Goal: Task Accomplishment & Management: Use online tool/utility

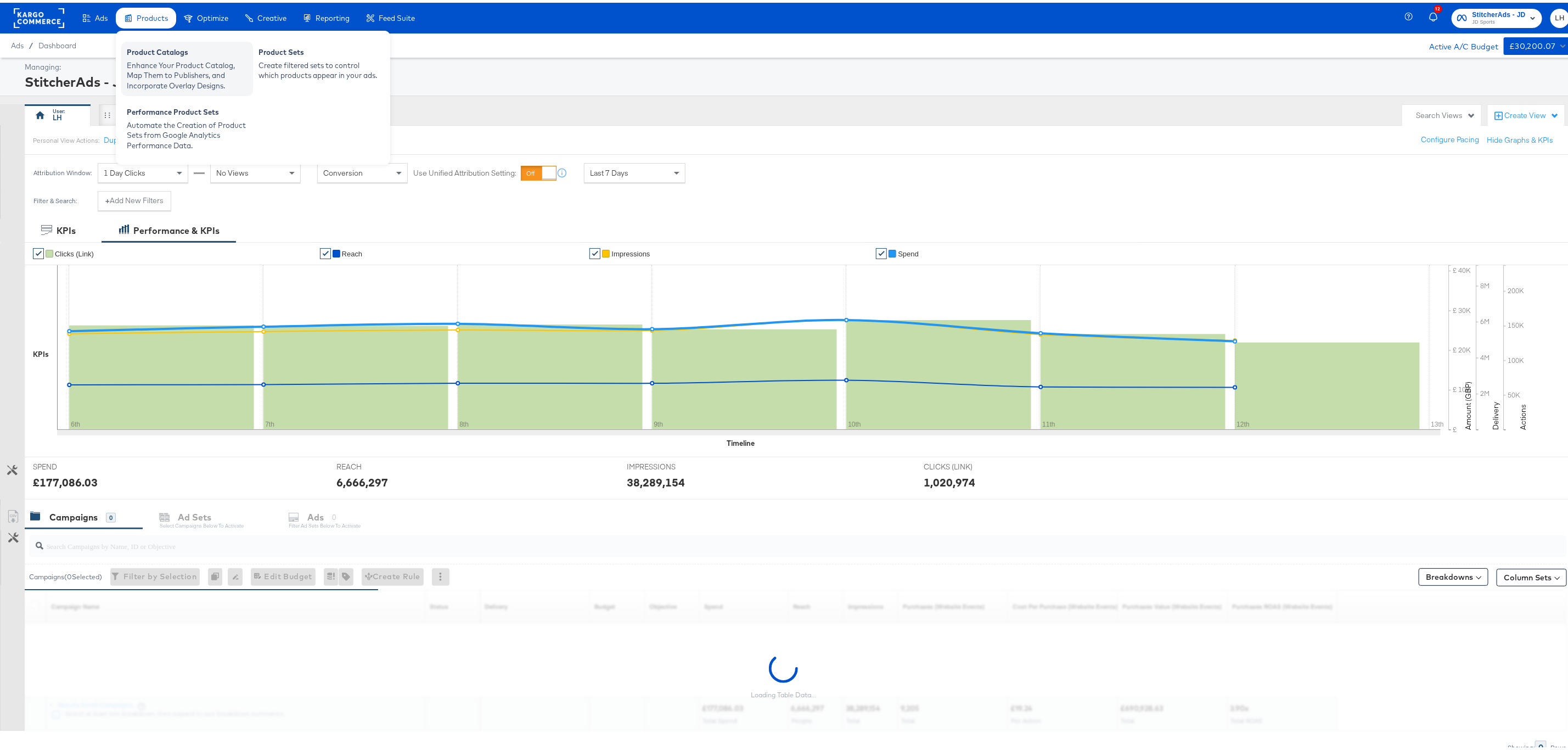
click at [160, 64] on div "Enhance Your Product Catalog, Map Them to Publishers, and Incorporate Overlay D…" at bounding box center [187, 73] width 120 height 30
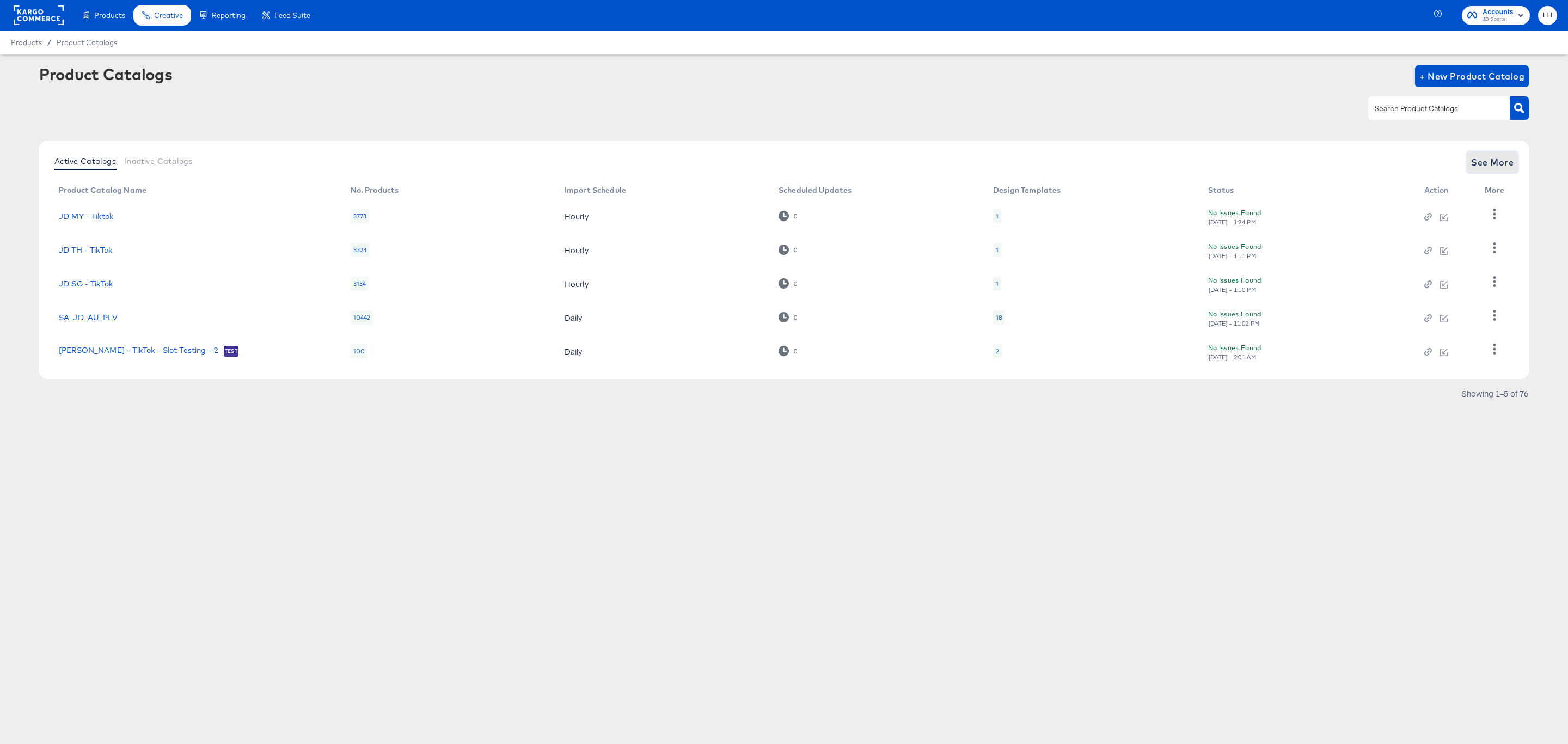
click at [1480, 166] on span "See More" at bounding box center [1492, 162] width 42 height 15
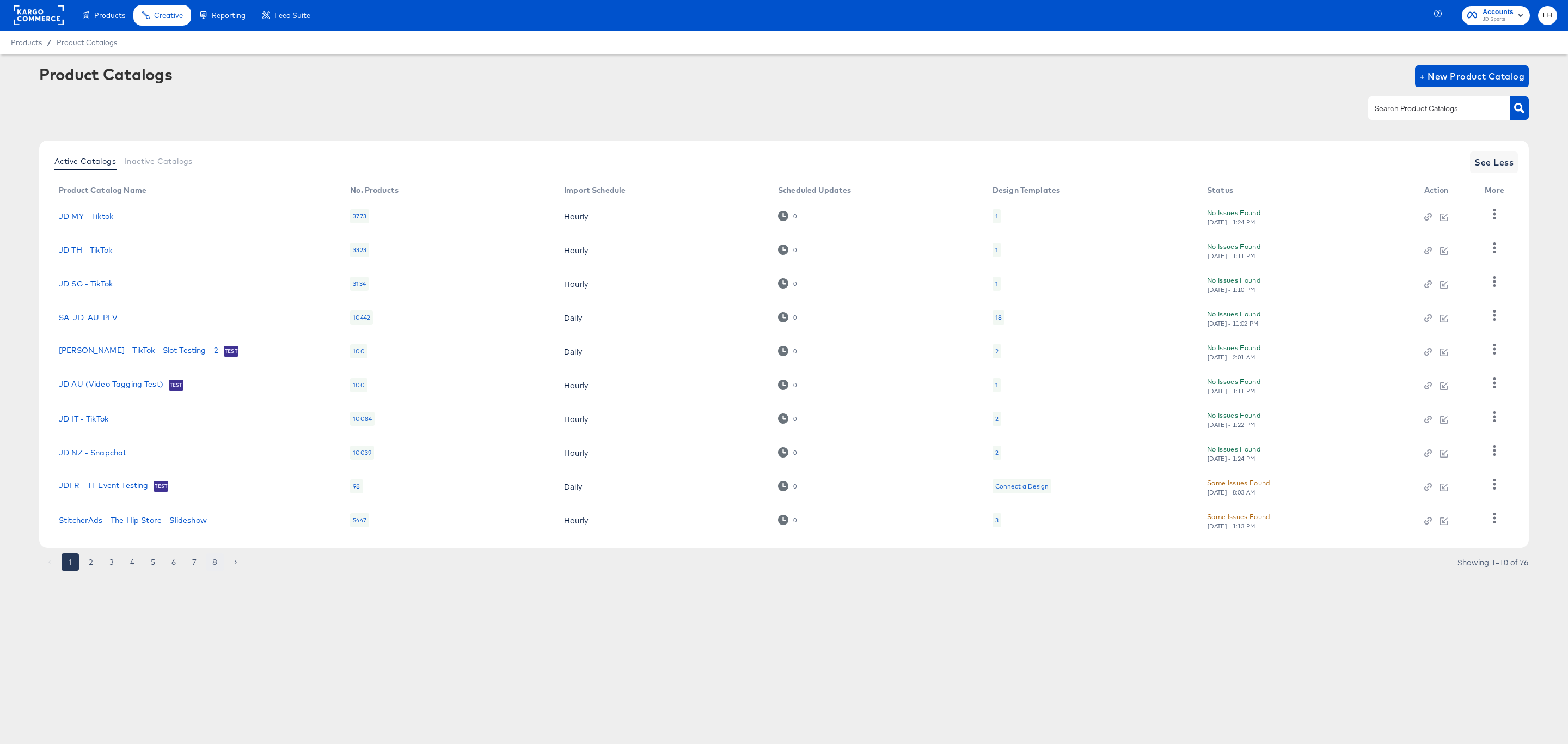
click at [216, 561] on button "8" at bounding box center [214, 562] width 18 height 18
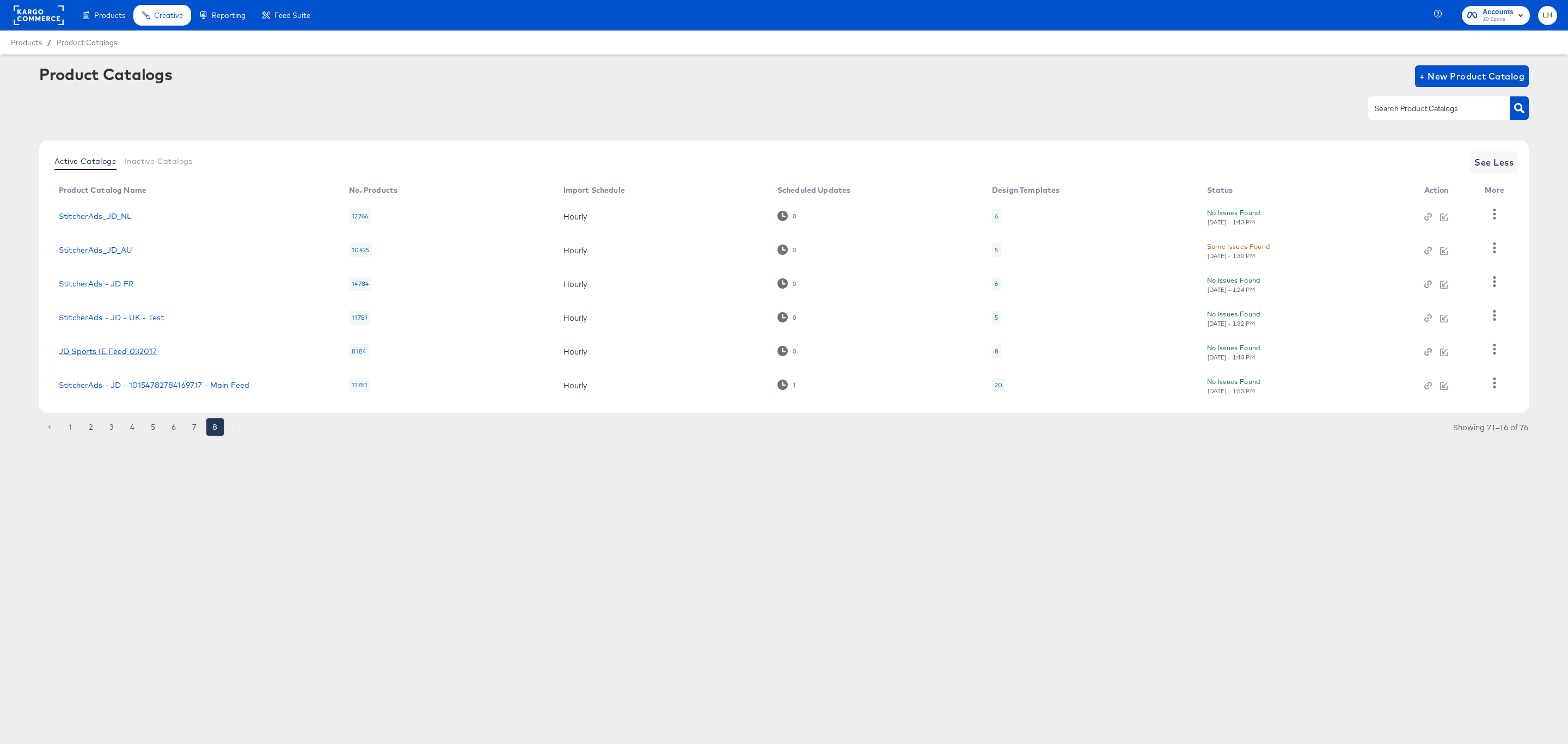
click at [150, 350] on link "JD Sports IE Feed 032017" at bounding box center [108, 351] width 99 height 8
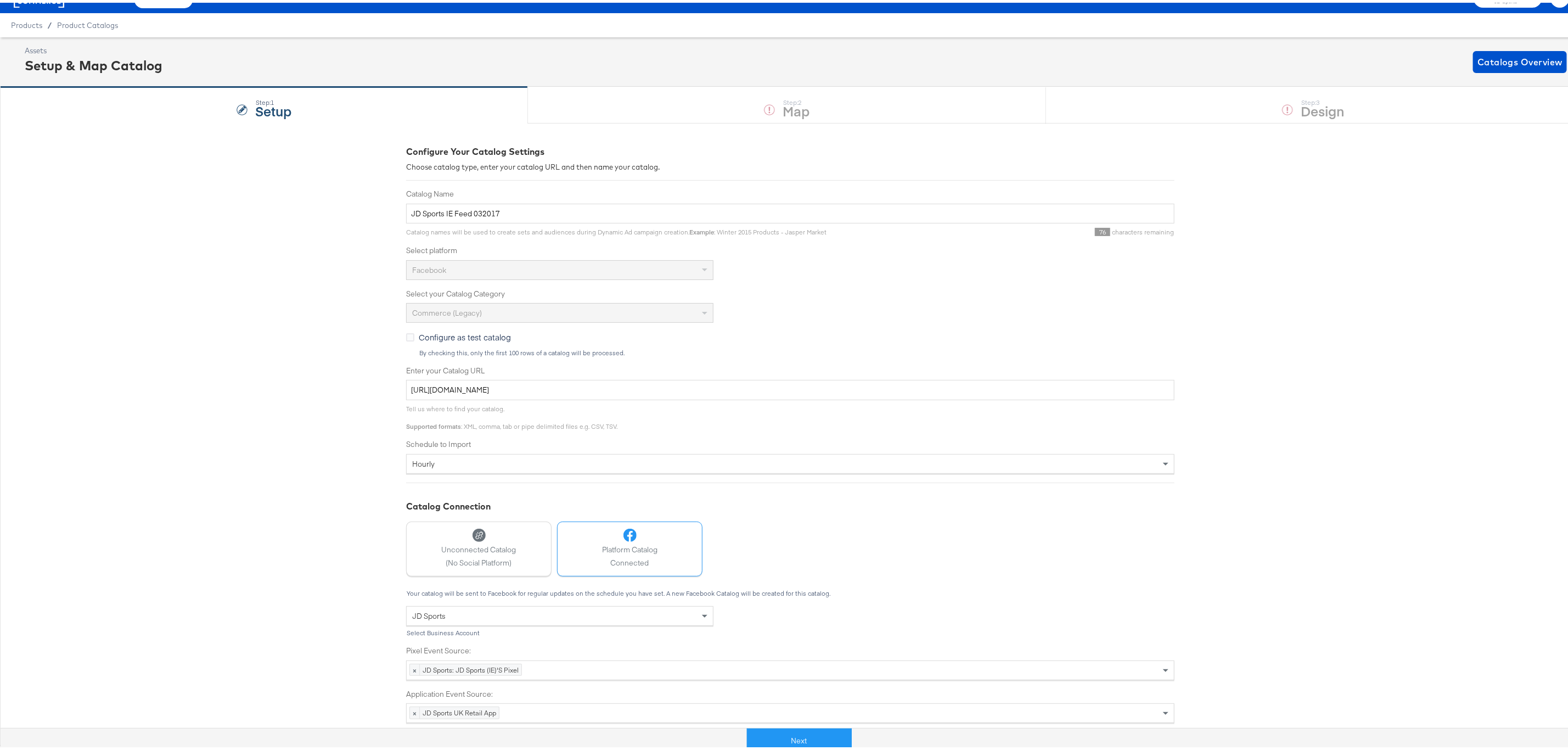
scroll to position [26, 0]
click at [820, 735] on button "Next" at bounding box center [799, 738] width 105 height 25
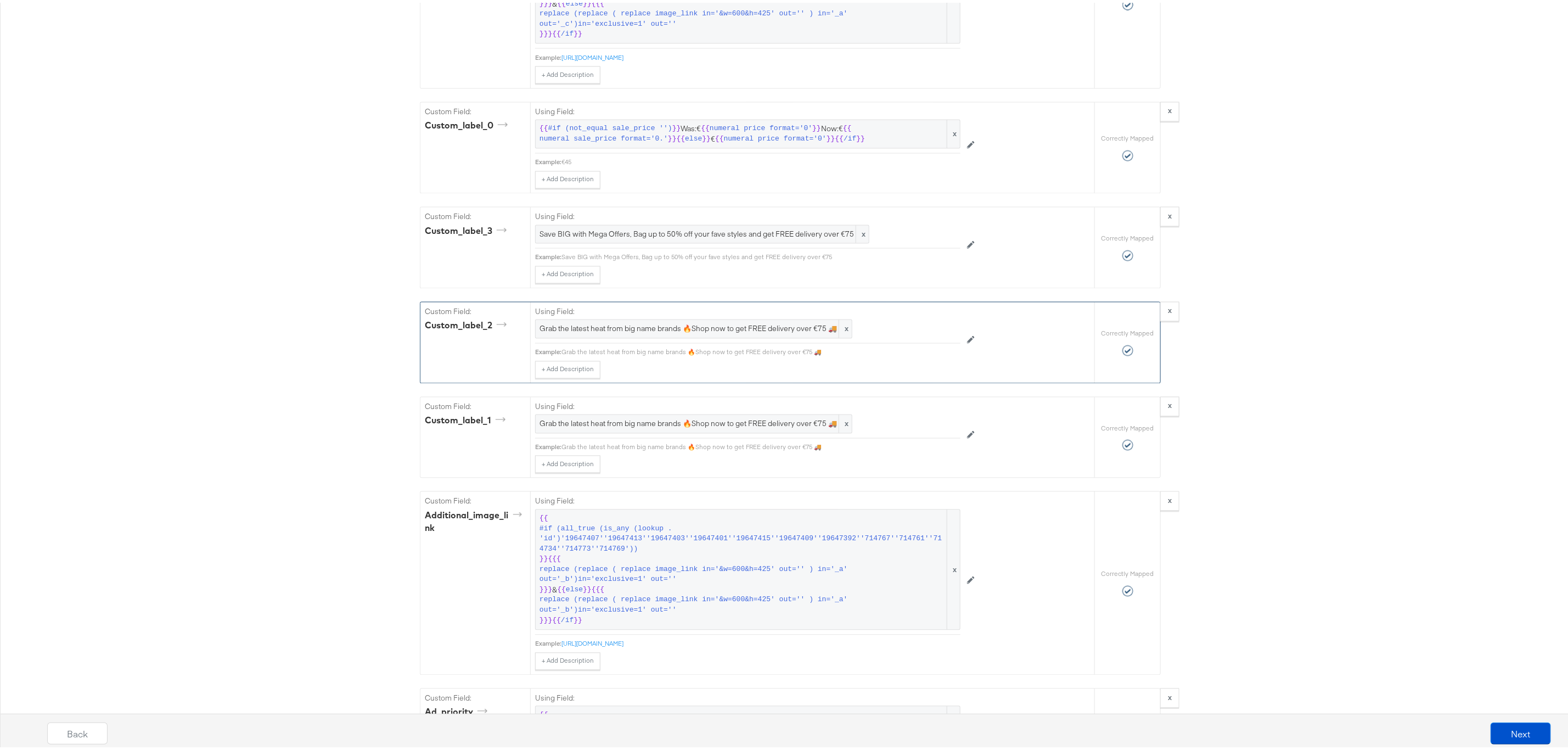
scroll to position [1647, 0]
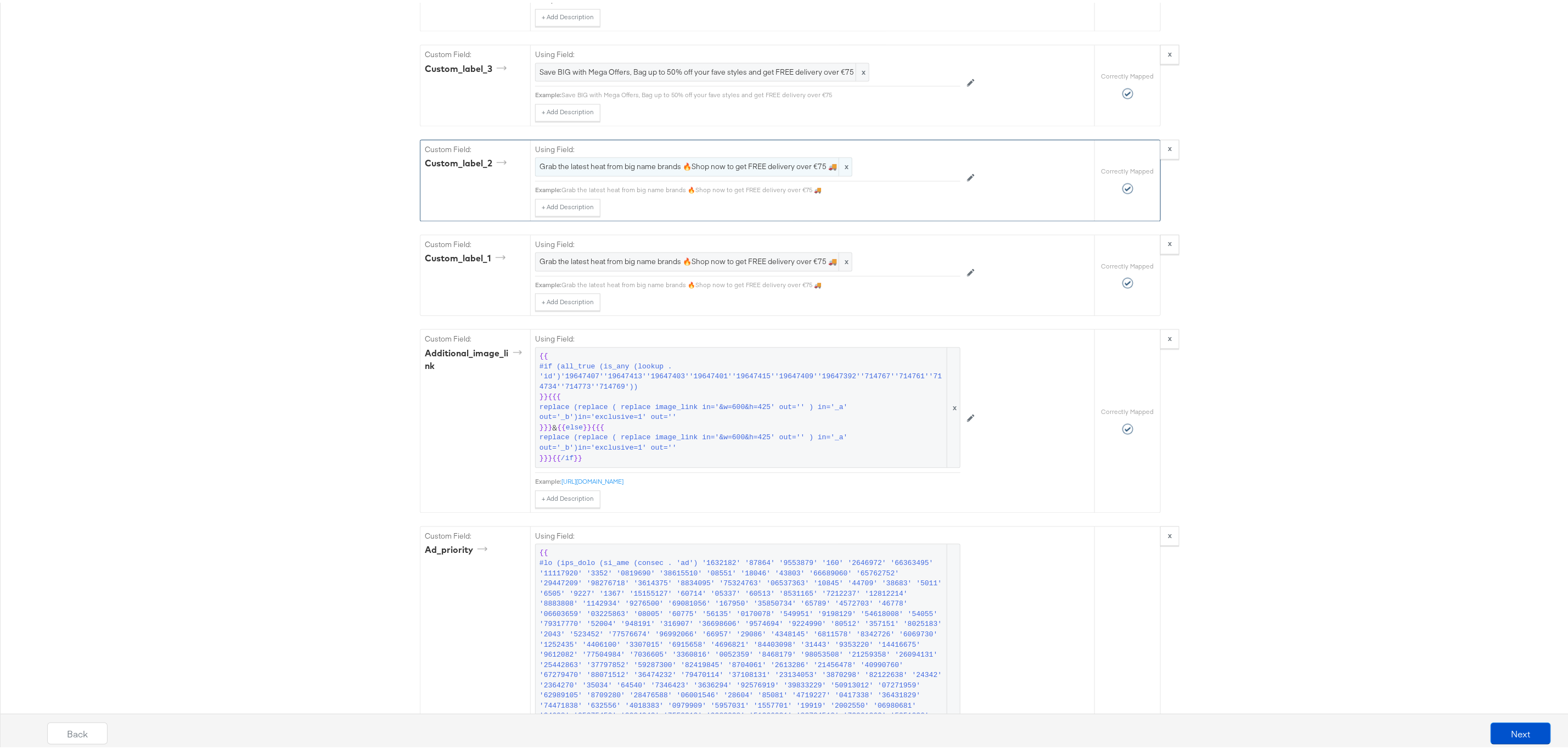
click at [804, 169] on span "Grab the latest heat from big name brands 🔥Shop now to get FREE delivery over €…" at bounding box center [693, 163] width 308 height 10
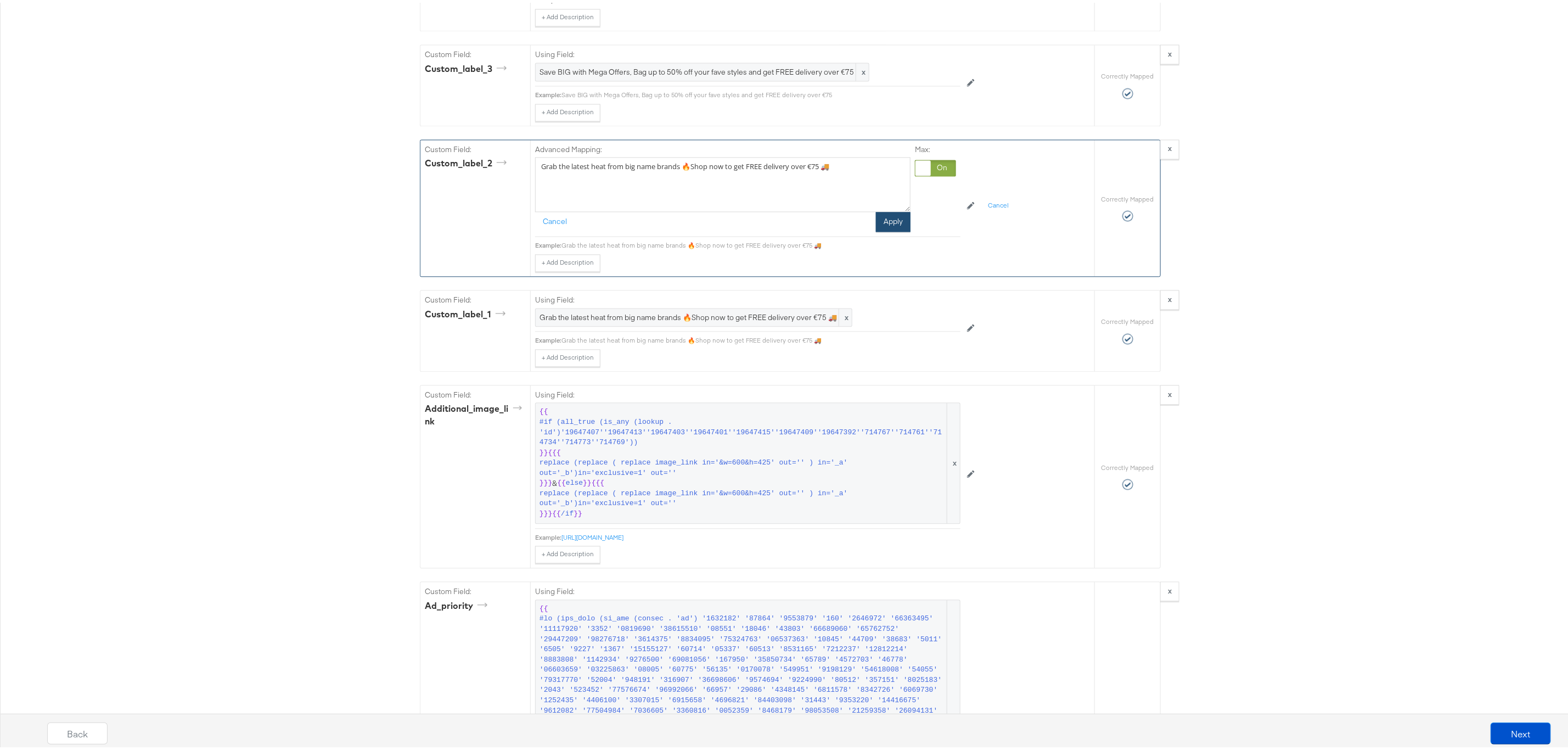
click at [893, 229] on button "Apply" at bounding box center [893, 219] width 34 height 20
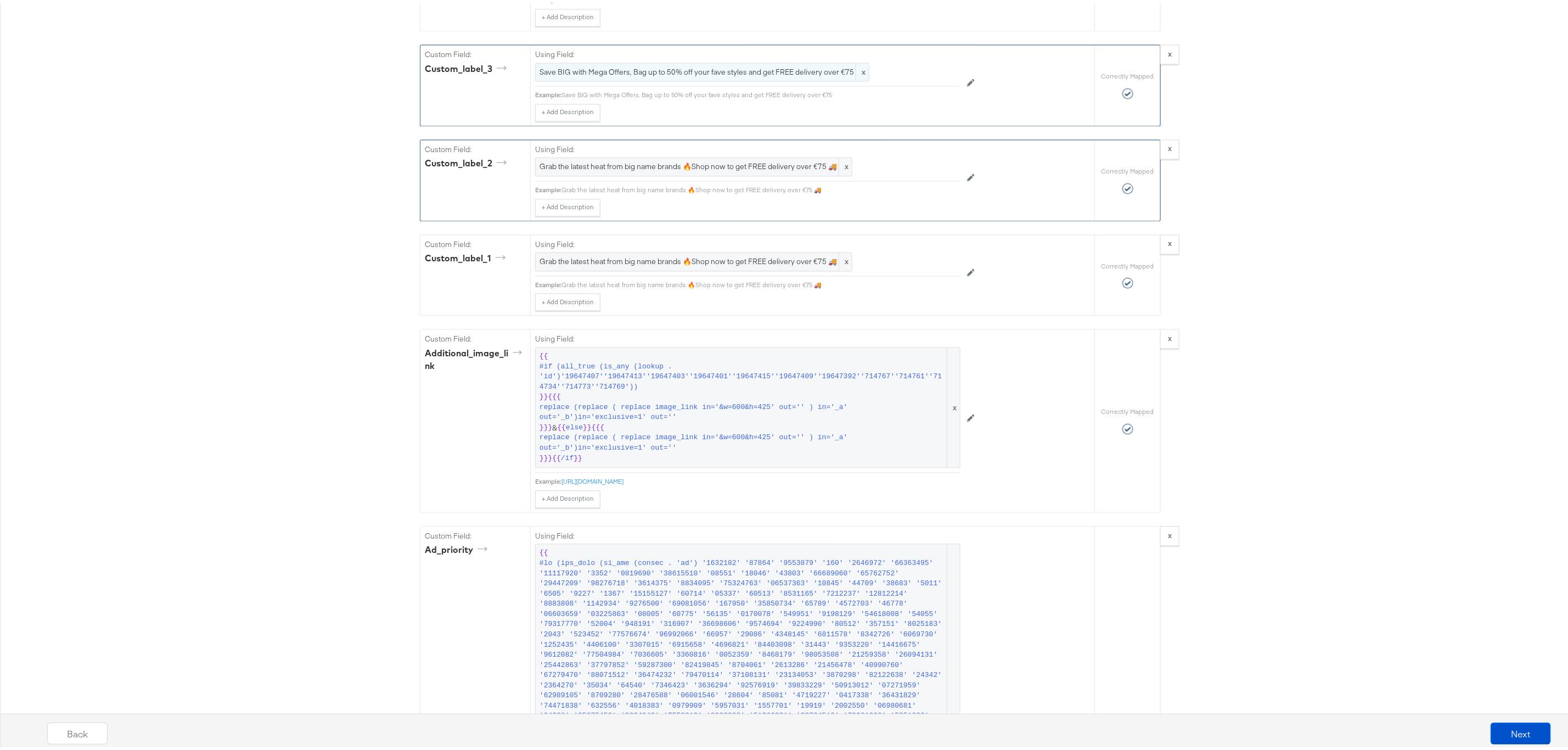
click at [738, 75] on span "Save BIG with Mega Offers, Bag up to 50% off your fave styles and get FREE deli…" at bounding box center [702, 69] width 325 height 10
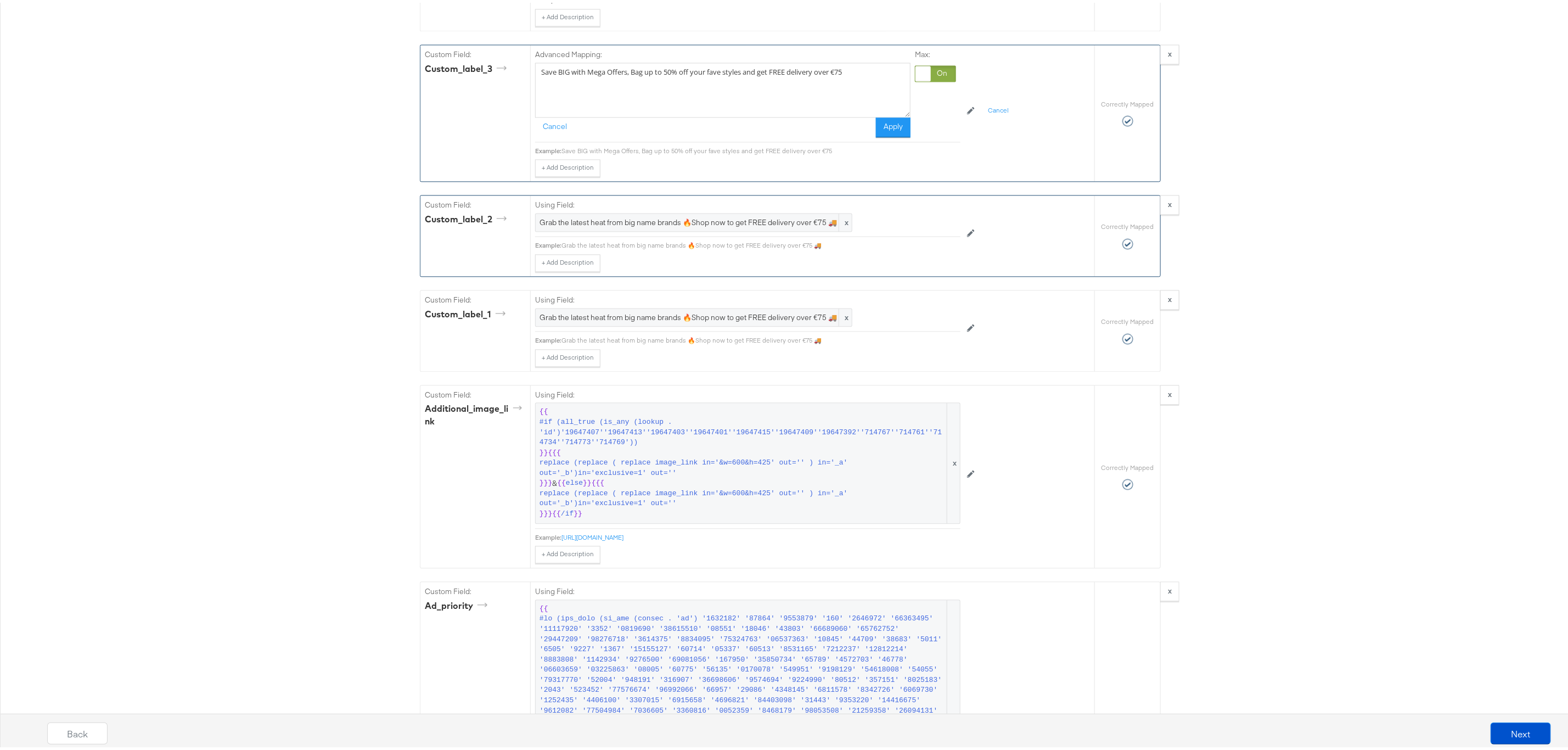
drag, startPoint x: 851, startPoint y: 86, endPoint x: 521, endPoint y: 92, distance: 330.1
click at [521, 92] on div "Custom Field: custom_label_3 Advanced Mapping: Save BIG with Mega Offers, Bag u…" at bounding box center [757, 111] width 674 height 137
click at [707, 225] on span "Grab the latest heat from big name brands 🔥Shop now to get FREE delivery over €…" at bounding box center [693, 219] width 308 height 10
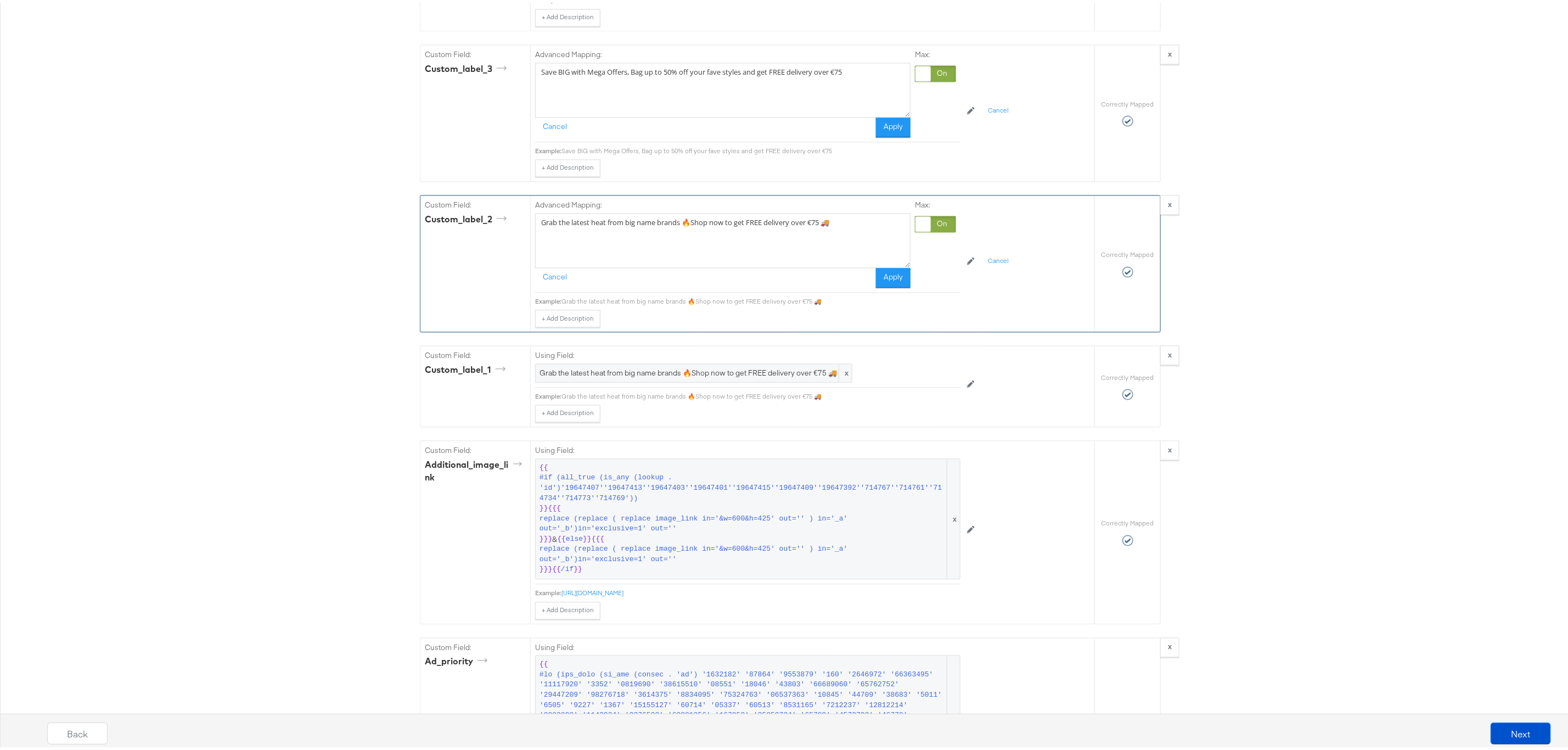
drag, startPoint x: 834, startPoint y: 241, endPoint x: 522, endPoint y: 241, distance: 312.0
click at [522, 241] on div "Custom Field: custom_label_2 Advanced Mapping: Grab the latest heat from big na…" at bounding box center [757, 261] width 674 height 137
drag, startPoint x: 855, startPoint y: 84, endPoint x: 523, endPoint y: 91, distance: 332.1
click at [530, 91] on div "Advanced Mapping: Save BIG with Mega Offers, Bag up to 50% off your fave styles…" at bounding box center [811, 111] width 564 height 137
click at [822, 92] on textarea "Save BIG with Mega Offers, Bag up to 50% off your fave styles and get FREE deli…" at bounding box center [722, 87] width 375 height 55
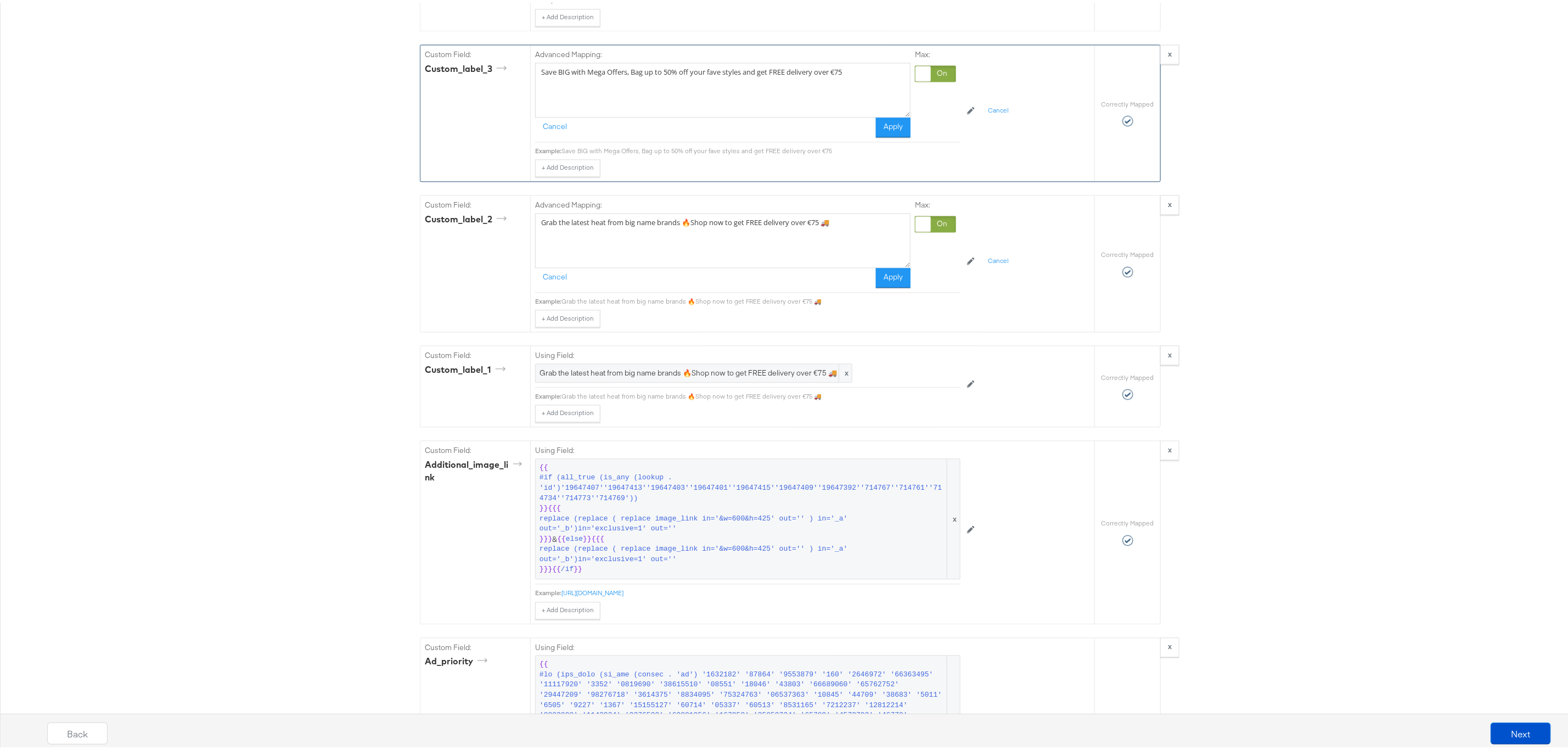
drag, startPoint x: 845, startPoint y: 85, endPoint x: 813, endPoint y: 85, distance: 32.0
click at [813, 85] on textarea "Save BIG with Mega Offers, Bag up to 50% off your fave styles and get FREE deli…" at bounding box center [722, 87] width 375 height 55
type textarea "Save BIG with Mega Offers, Bag up to 50% off your fave styles and get FREE deli…"
click at [886, 135] on button "Apply" at bounding box center [893, 124] width 34 height 20
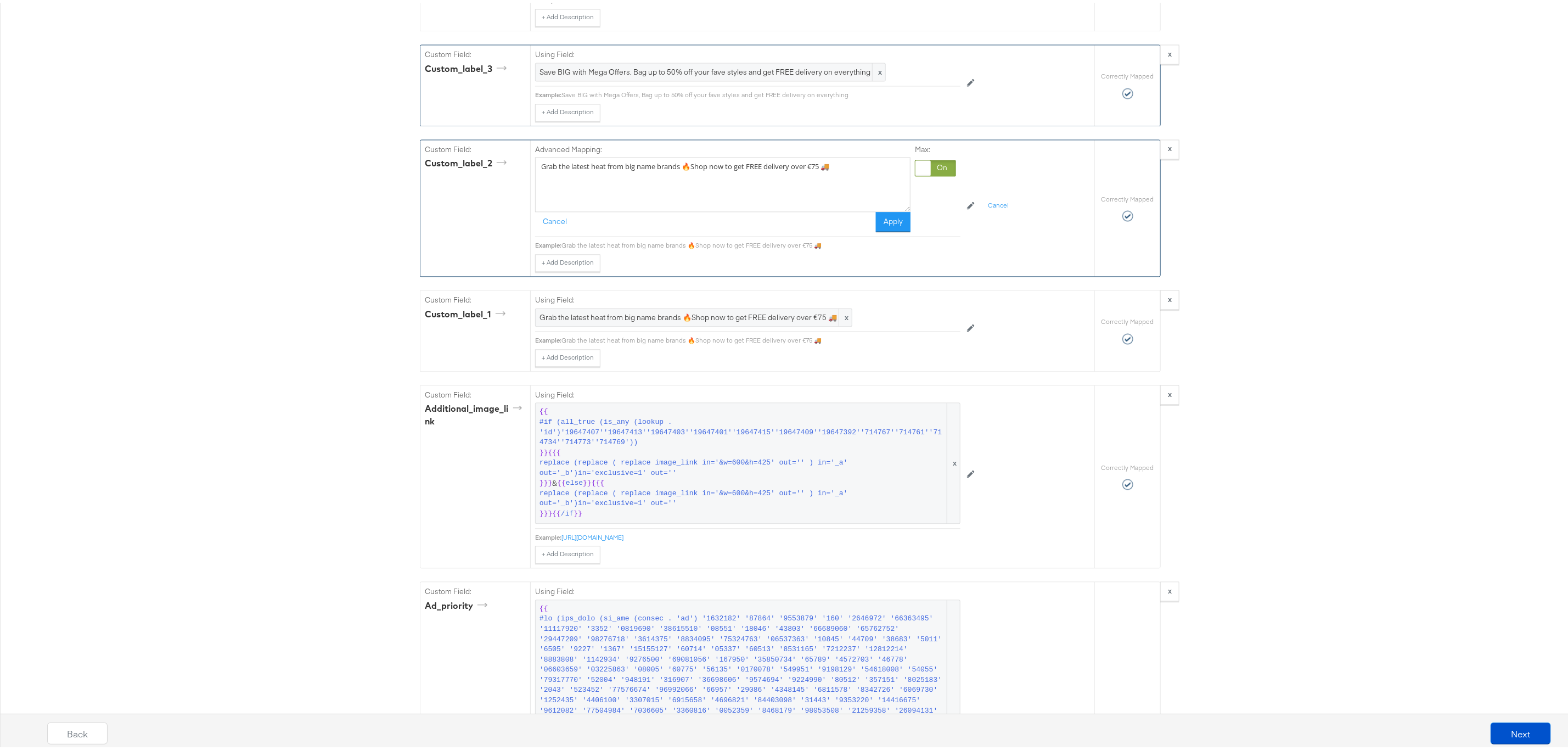
drag, startPoint x: 833, startPoint y: 183, endPoint x: 793, endPoint y: 184, distance: 40.0
click at [793, 184] on textarea "Grab the latest heat from big name brands 🔥Shop now to get FREE delivery over €…" at bounding box center [722, 182] width 375 height 55
type textarea "Grab the latest heat from big name brands 🔥Shop now to get FREE delivery on eve…"
click at [882, 229] on button "Apply" at bounding box center [893, 219] width 34 height 20
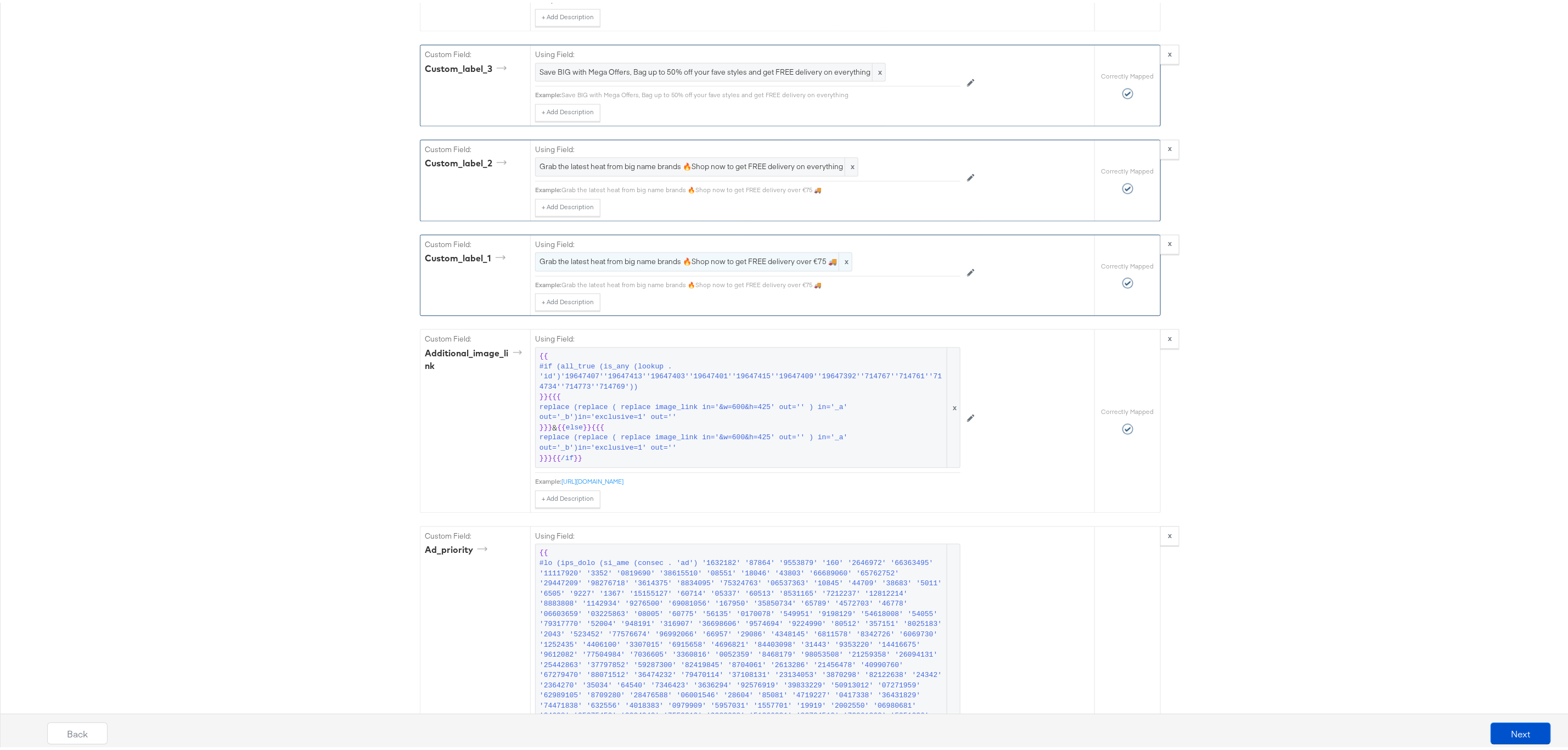
click at [749, 264] on span "Grab the latest heat from big name brands 🔥Shop now to get FREE delivery over €…" at bounding box center [693, 258] width 308 height 10
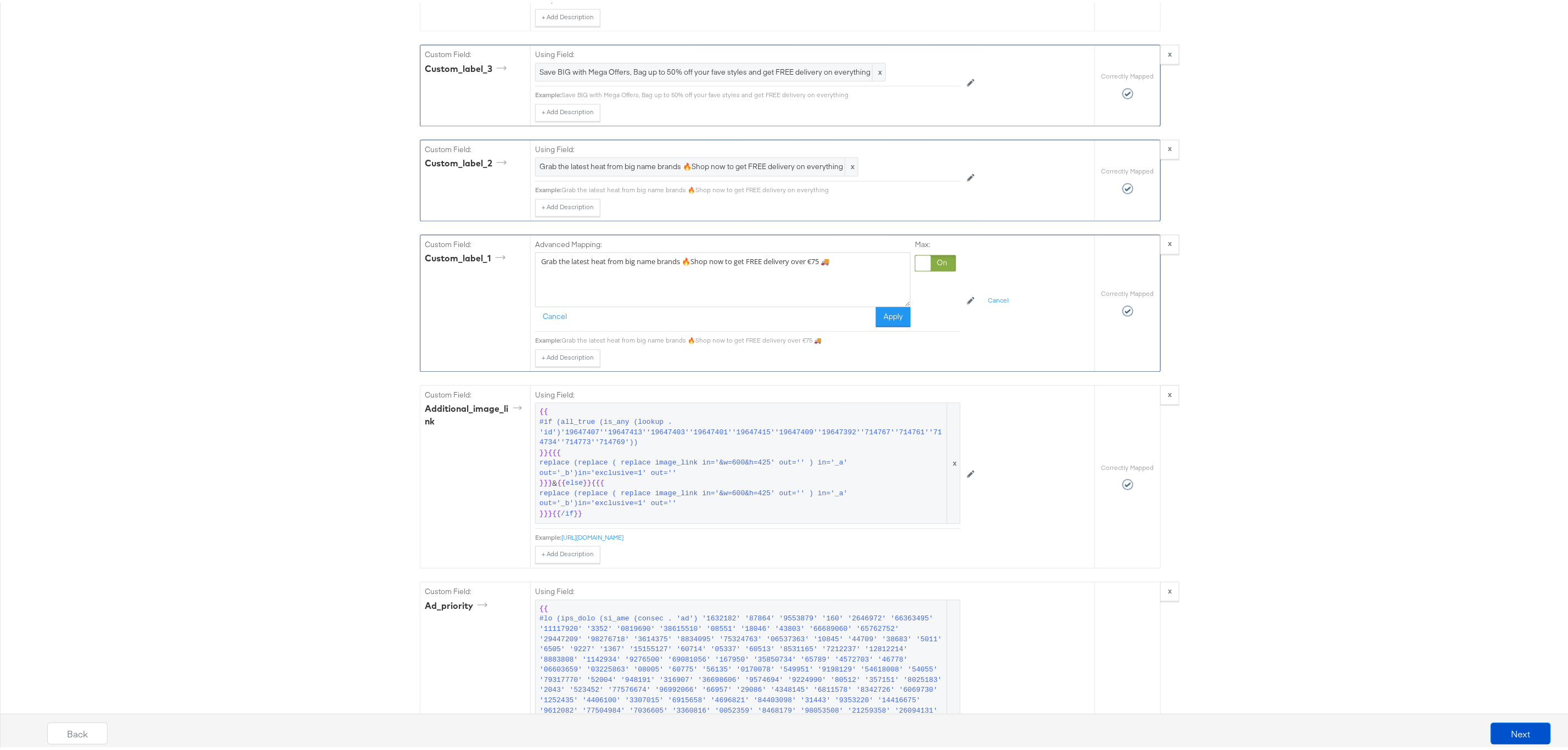
drag, startPoint x: 838, startPoint y: 279, endPoint x: 793, endPoint y: 277, distance: 45.0
click at [793, 277] on textarea "Grab the latest heat from big name brands 🔥Shop now to get FREE delivery over €…" at bounding box center [722, 277] width 375 height 55
type textarea "Grab the latest heat from big name brands 🔥Shop now to get FREE delivery on eve…"
click at [881, 324] on button "Apply" at bounding box center [893, 314] width 34 height 20
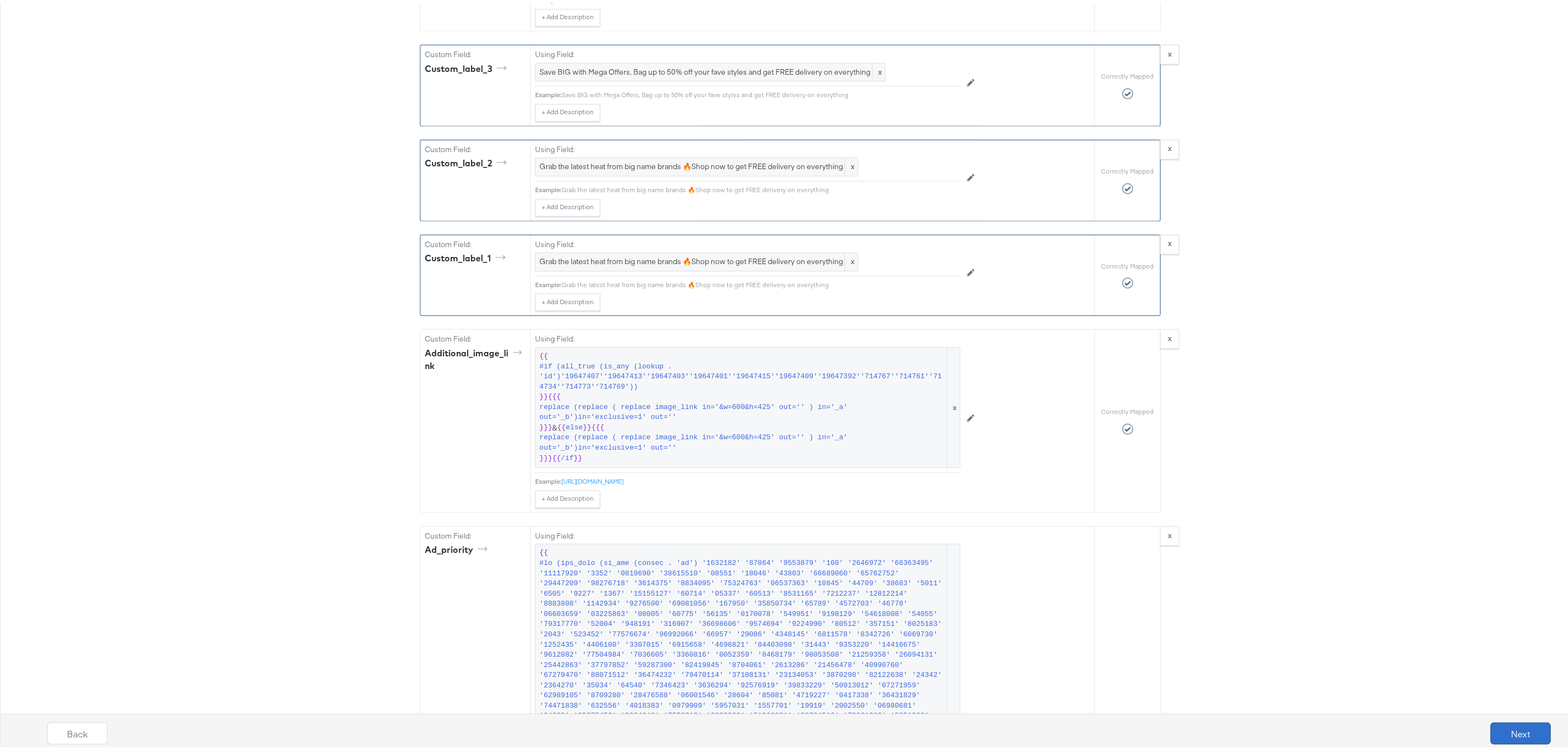
click at [1505, 741] on button "Next" at bounding box center [1521, 730] width 61 height 22
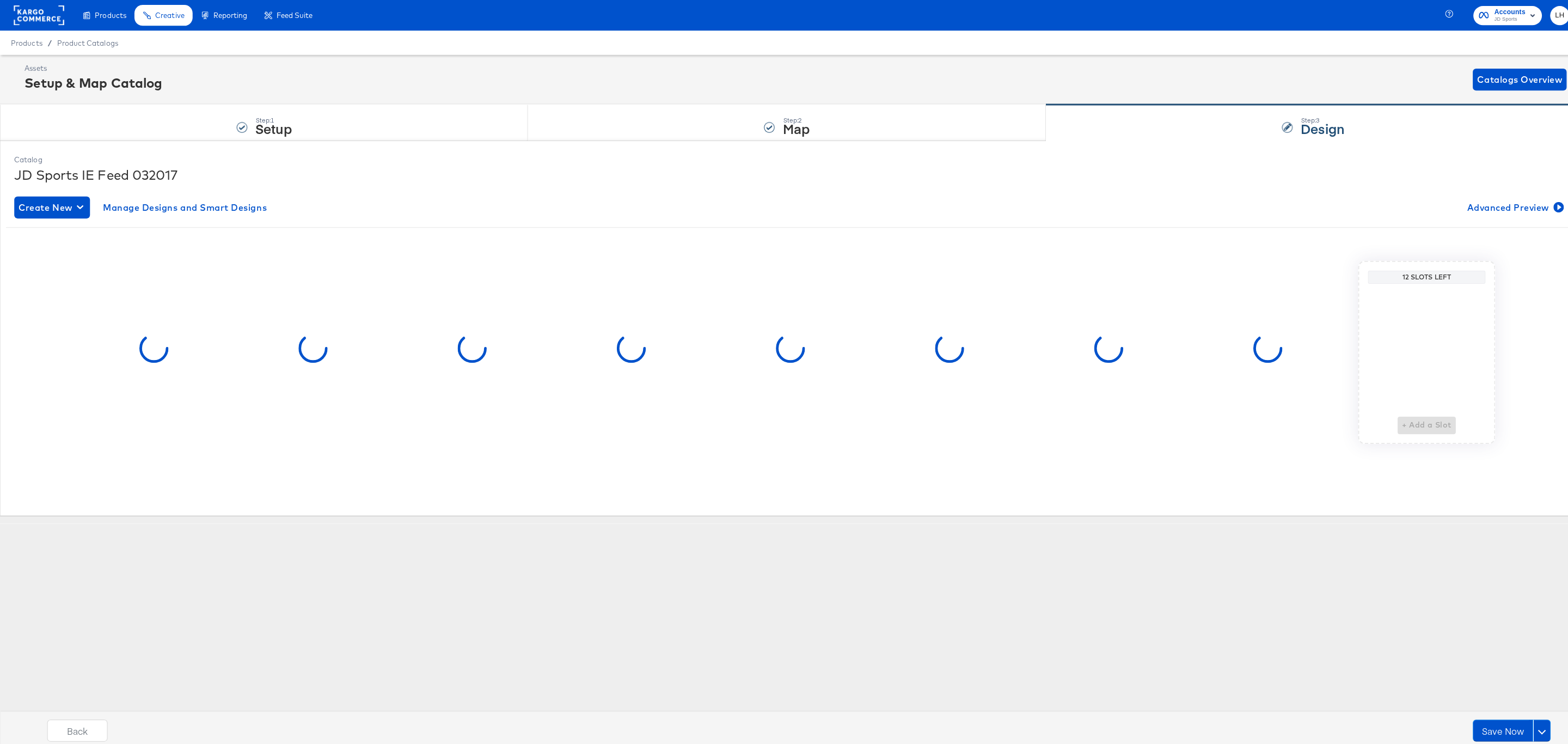
scroll to position [0, 0]
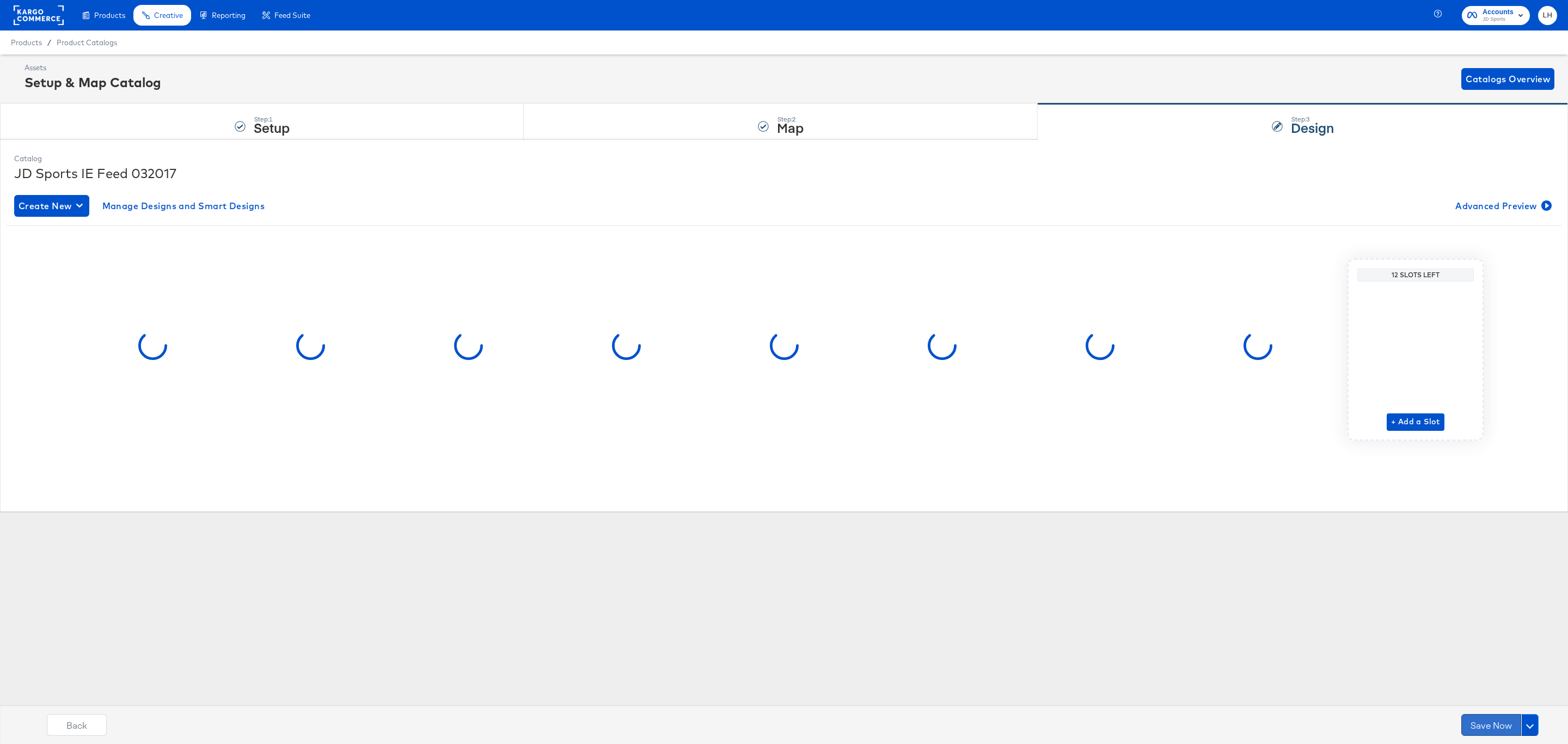
click at [1494, 734] on button "Save Now" at bounding box center [1492, 724] width 60 height 22
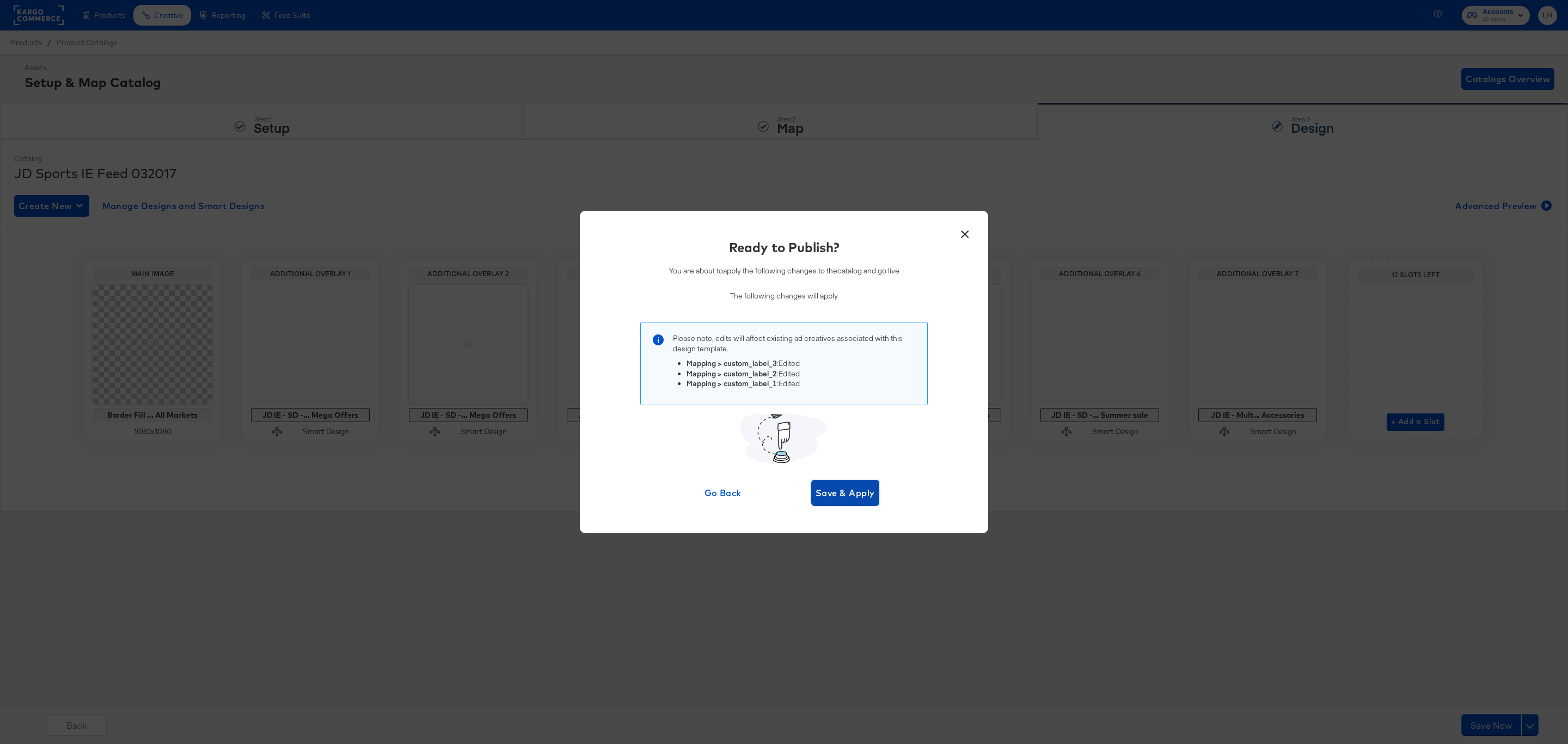
click at [844, 488] on span "Save & Apply" at bounding box center [845, 493] width 59 height 15
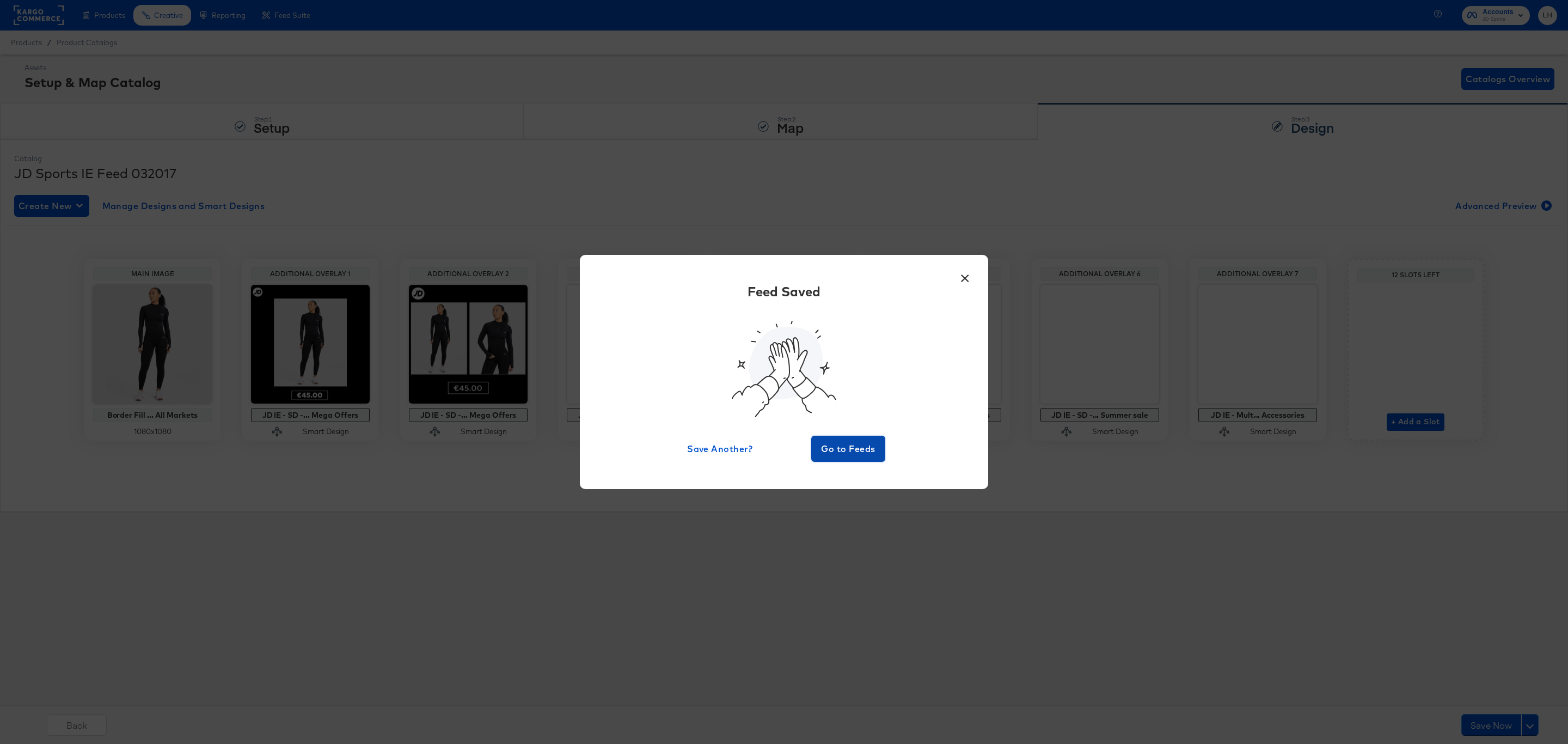
click at [871, 443] on span "Go to Feeds" at bounding box center [847, 449] width 65 height 15
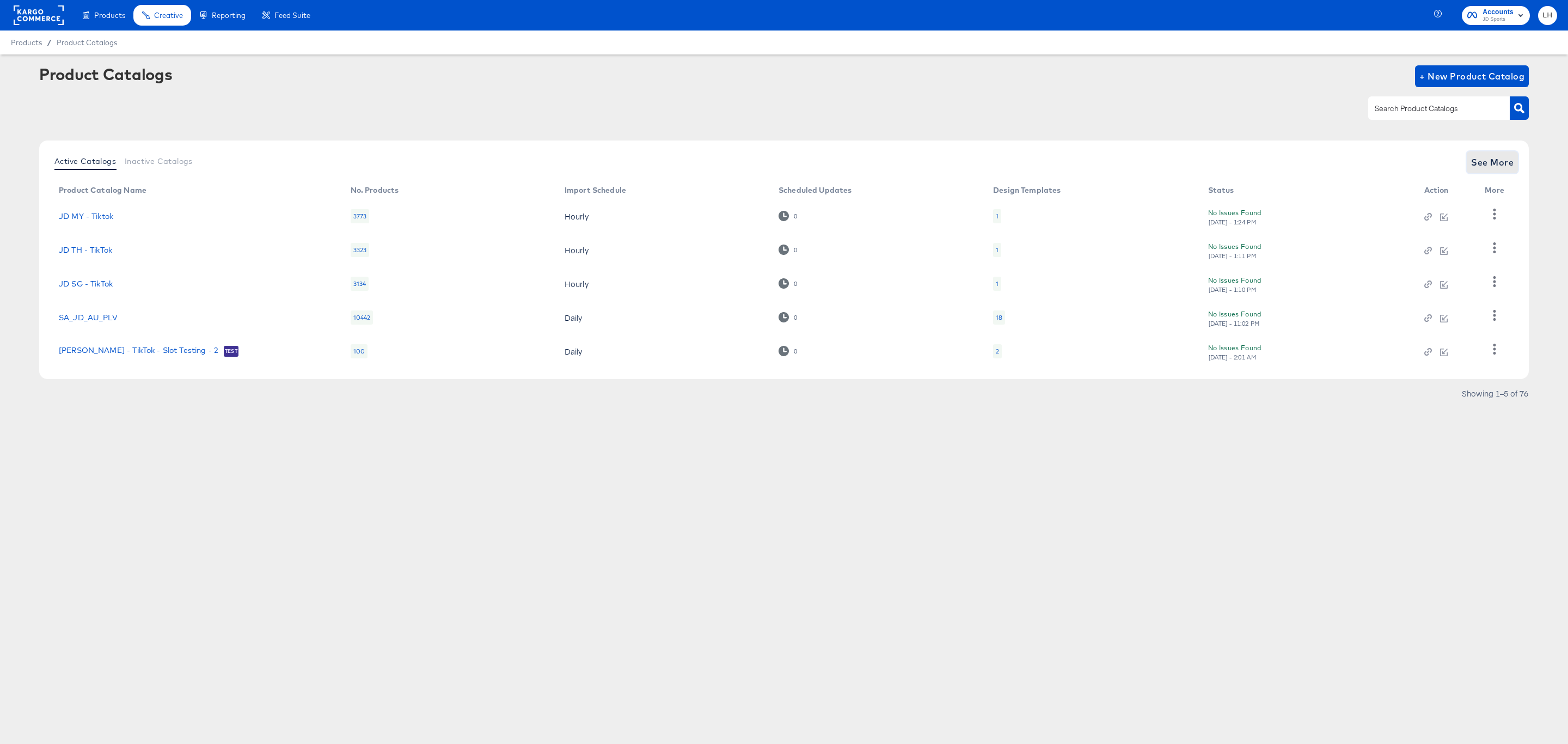
click at [1495, 166] on span "See More" at bounding box center [1492, 162] width 42 height 15
